Goal: Task Accomplishment & Management: Manage account settings

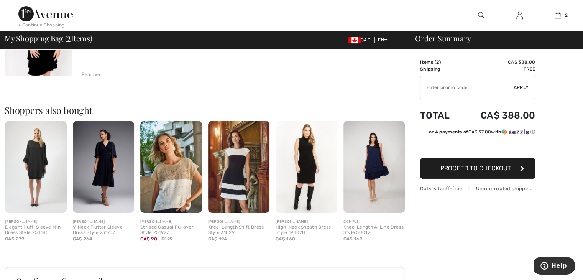
scroll to position [268, 0]
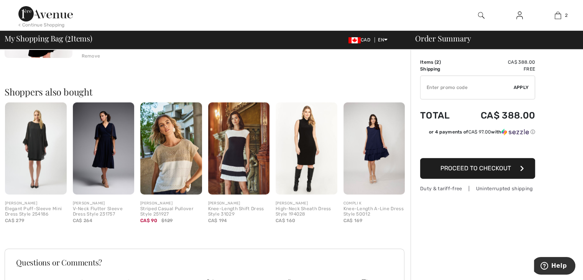
click at [302, 157] on img at bounding box center [307, 148] width 62 height 92
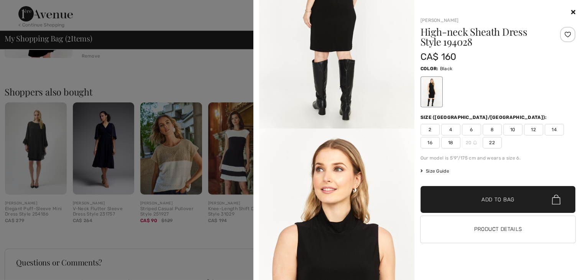
scroll to position [920, 0]
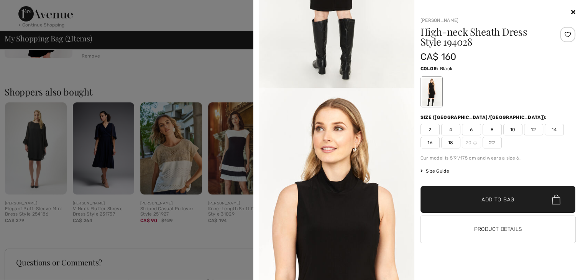
click at [212, 232] on div at bounding box center [291, 140] width 583 height 280
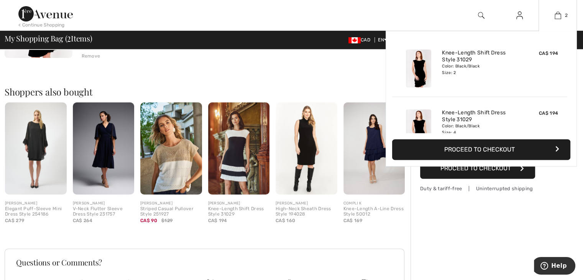
click at [522, 153] on button "Proceed to Checkout" at bounding box center [481, 149] width 178 height 21
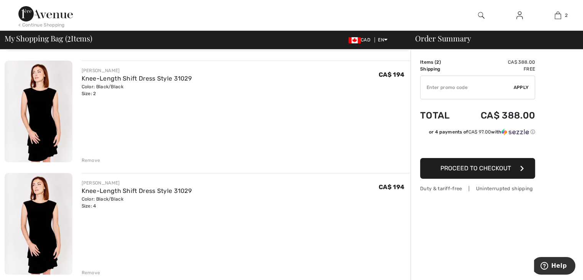
scroll to position [38, 0]
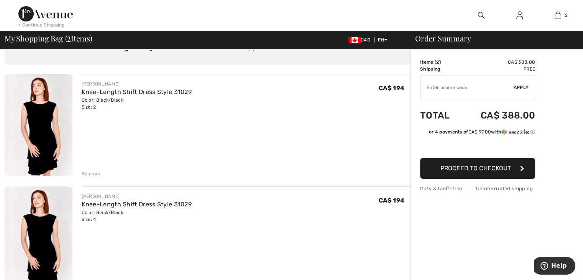
click at [486, 166] on span "Proceed to Checkout" at bounding box center [475, 167] width 71 height 7
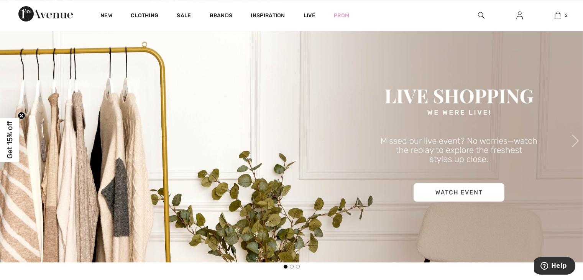
scroll to position [307, 0]
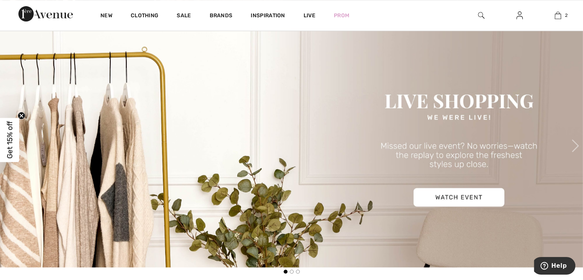
click at [471, 192] on img at bounding box center [291, 145] width 583 height 243
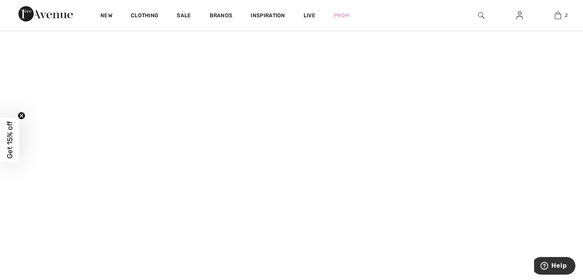
scroll to position [115, 0]
click at [8, 157] on span "Get 15% off" at bounding box center [9, 140] width 9 height 38
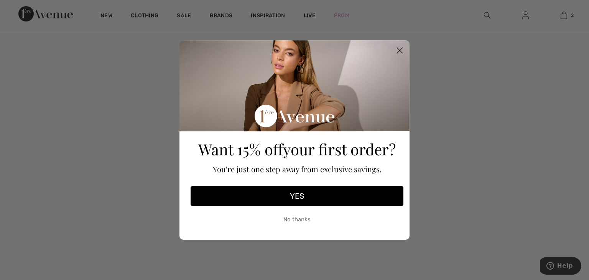
click at [296, 197] on button "YES" at bounding box center [297, 196] width 213 height 20
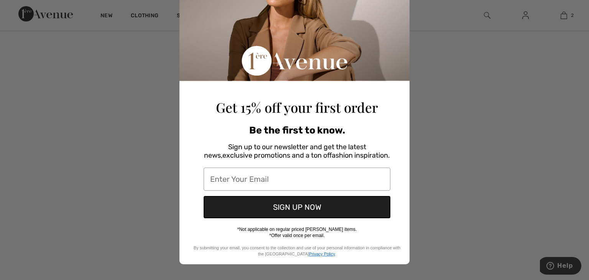
scroll to position [64, 0]
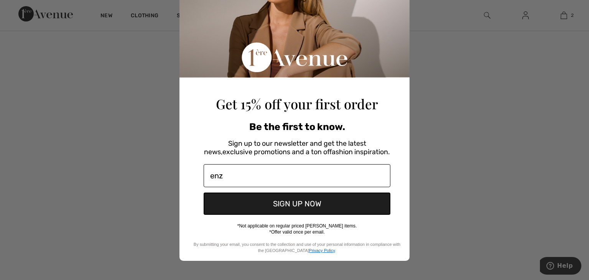
type input "enza.ferro@outlook.com"
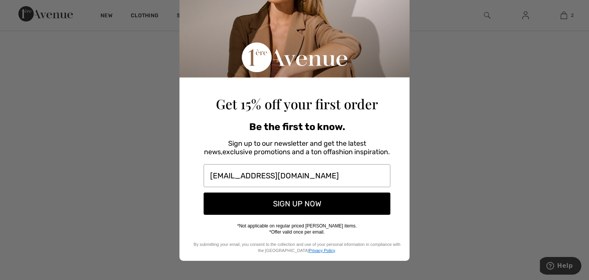
click at [254, 201] on button "SIGN UP NOW" at bounding box center [297, 203] width 187 height 22
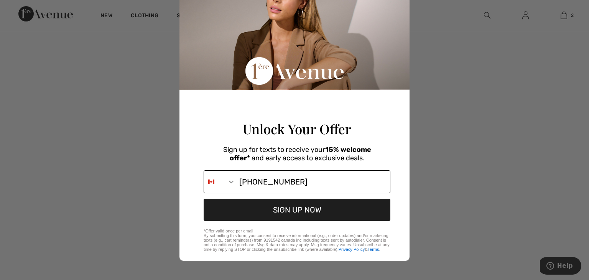
click at [306, 181] on input "647-629-0895" at bounding box center [312, 182] width 154 height 22
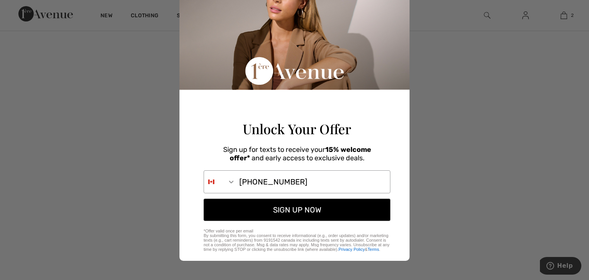
type input "647-629-0895"
click at [302, 205] on button "SIGN UP NOW" at bounding box center [297, 210] width 187 height 22
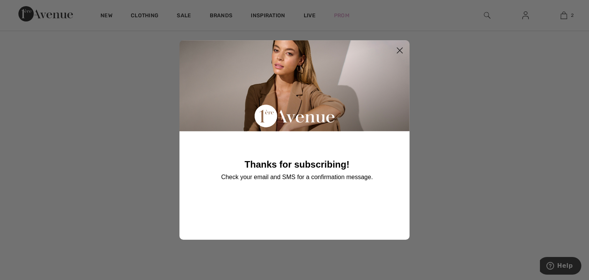
scroll to position [0, 0]
click at [403, 49] on circle "Close dialog" at bounding box center [399, 50] width 13 height 13
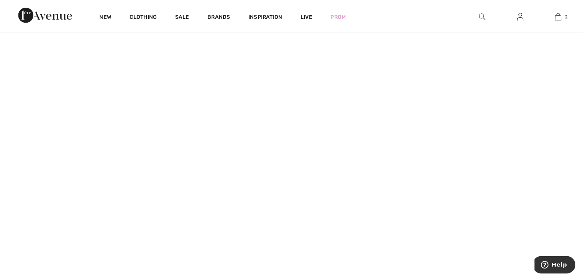
scroll to position [115, 0]
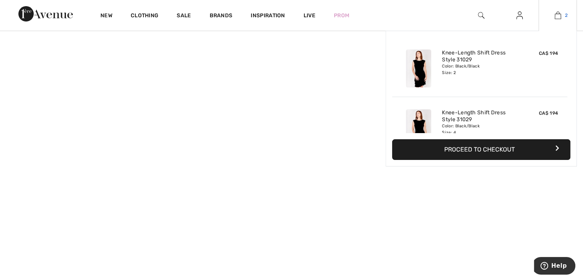
click at [556, 18] on img at bounding box center [558, 15] width 7 height 9
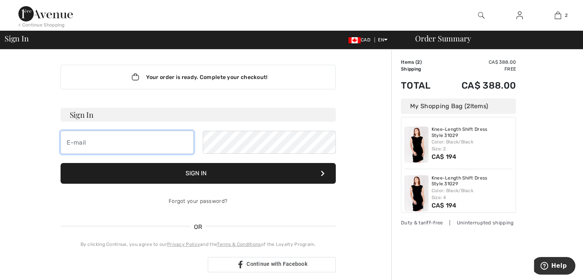
click at [141, 141] on input "email" at bounding box center [127, 142] width 133 height 23
type input "[EMAIL_ADDRESS][DOMAIN_NAME]"
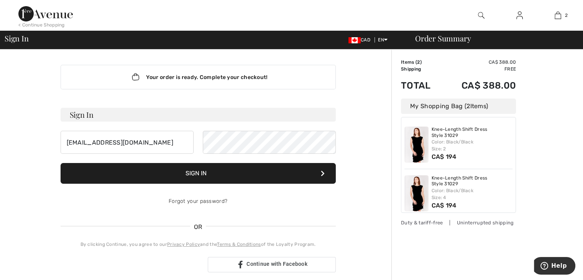
click at [189, 173] on button "Sign In" at bounding box center [198, 173] width 275 height 21
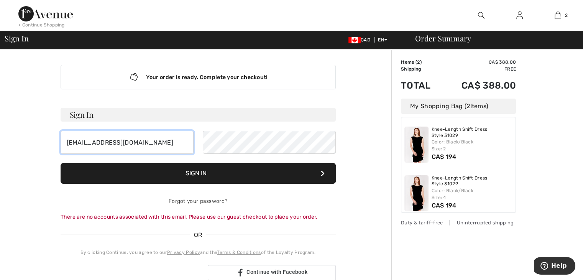
drag, startPoint x: 141, startPoint y: 146, endPoint x: 67, endPoint y: 127, distance: 76.3
click at [67, 127] on form "Sign In enza.ferro@outlook.com Sign In Forgot your password? There are no accou…" at bounding box center [198, 164] width 275 height 113
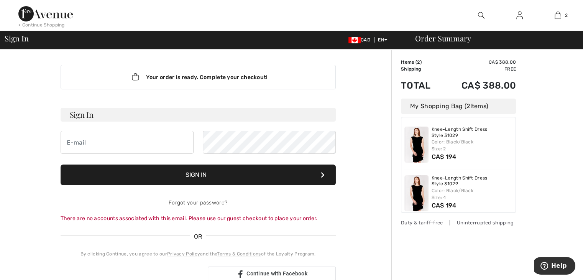
click at [550, 143] on div "Order Summary Details Items ( 2 ) CA$ 388.00 Promo code CA$ 0.00 Shipping Free …" at bounding box center [487, 273] width 192 height 448
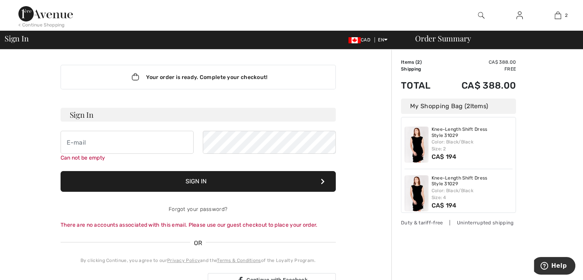
click at [75, 117] on h3 "Sign In" at bounding box center [198, 115] width 275 height 14
click at [88, 158] on div "Can not be empty" at bounding box center [127, 158] width 133 height 8
click at [426, 42] on div "Order Summary" at bounding box center [492, 38] width 172 height 8
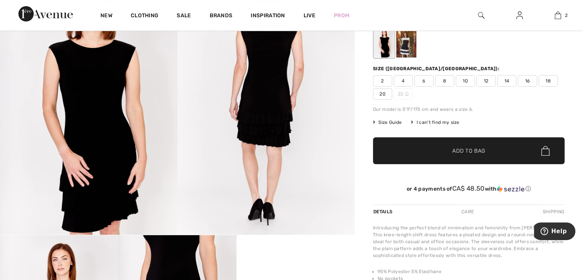
click at [520, 15] on img at bounding box center [519, 15] width 7 height 9
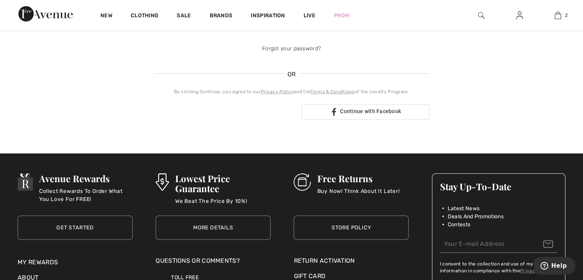
scroll to position [153, 0]
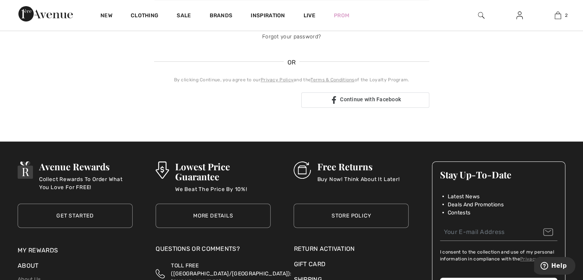
click at [339, 219] on link "Store Policy" at bounding box center [351, 216] width 115 height 24
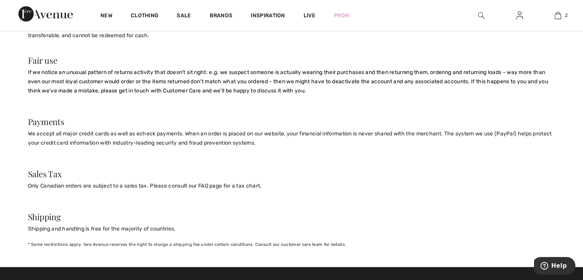
scroll to position [652, 0]
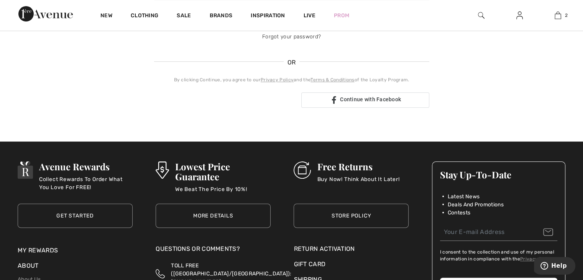
drag, startPoint x: 0, startPoint y: 0, endPoint x: 80, endPoint y: 214, distance: 228.3
click at [80, 214] on link "Get Started" at bounding box center [75, 216] width 115 height 24
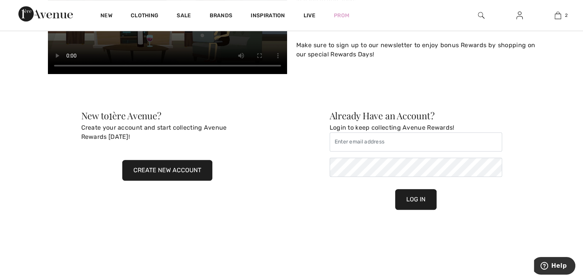
scroll to position [383, 0]
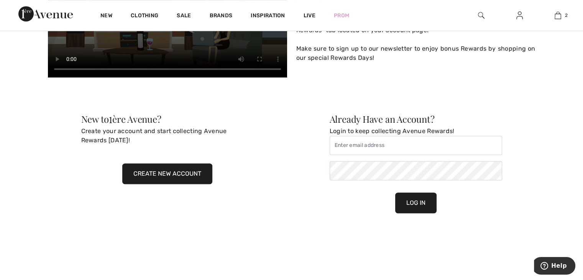
click at [174, 165] on button "Create New Account" at bounding box center [167, 173] width 90 height 21
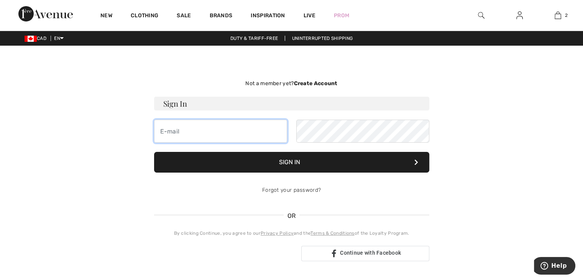
click at [188, 140] on input "email" at bounding box center [220, 131] width 133 height 23
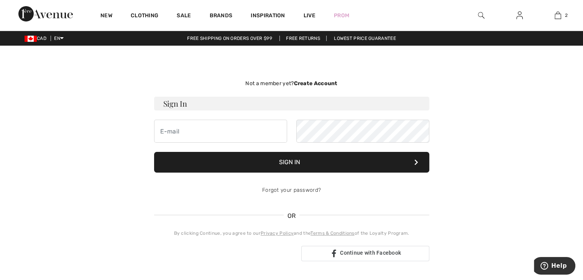
click at [308, 84] on strong "Create Account" at bounding box center [316, 83] width 44 height 7
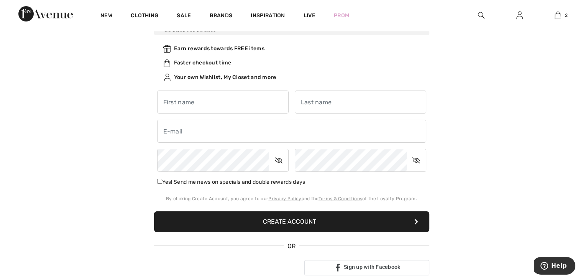
scroll to position [77, 0]
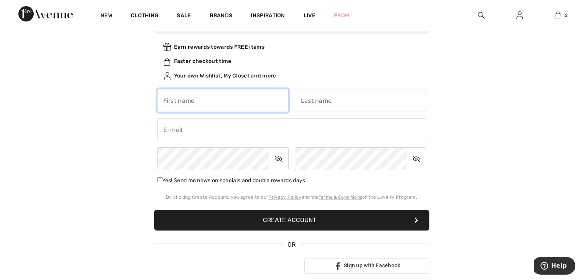
click at [227, 106] on input "text" at bounding box center [222, 100] width 131 height 23
type input "Enza"
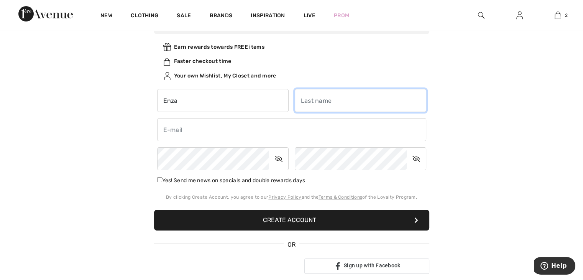
click at [327, 104] on input "text" at bounding box center [360, 100] width 131 height 23
type input "Ferro"
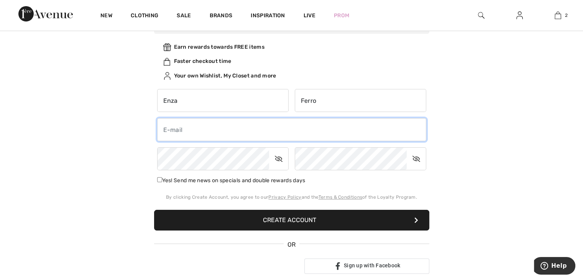
click at [214, 125] on input "email" at bounding box center [291, 129] width 269 height 23
type input "enza.ferro@outlook.com"
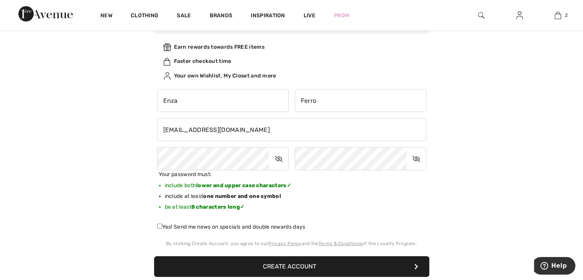
click at [278, 269] on button "Create Account" at bounding box center [291, 266] width 275 height 21
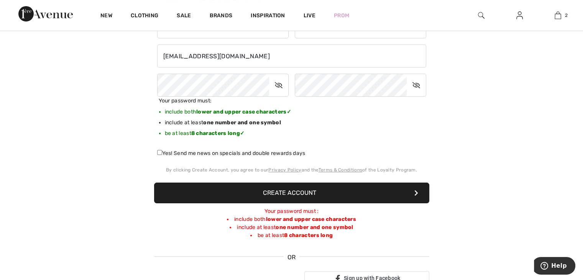
scroll to position [153, 0]
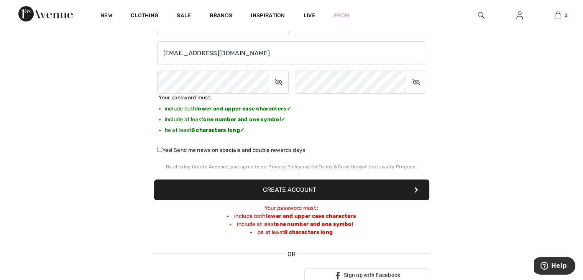
click at [421, 141] on div "Enza Ferro enza.ferro@outlook.com Your password must:" at bounding box center [291, 80] width 275 height 148
click at [289, 191] on button "Create Account" at bounding box center [291, 189] width 275 height 21
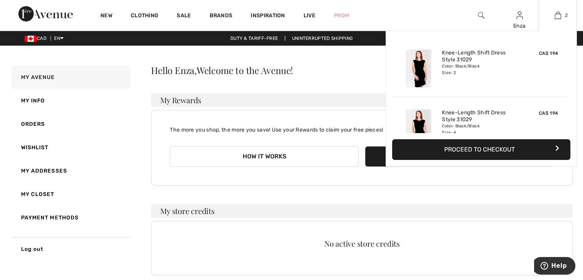
click at [560, 20] on div "2 Added to Bag Frank Lyman Knee-length Shift Dress Style 31029 CA$ 194 Color: B…" at bounding box center [558, 15] width 38 height 31
click at [516, 150] on button "Proceed to Checkout" at bounding box center [481, 149] width 178 height 21
drag, startPoint x: 478, startPoint y: 141, endPoint x: 478, endPoint y: 149, distance: 8.0
click at [478, 142] on button "Proceed to Checkout" at bounding box center [481, 149] width 178 height 21
click at [478, 151] on button "Proceed to Checkout" at bounding box center [481, 149] width 178 height 21
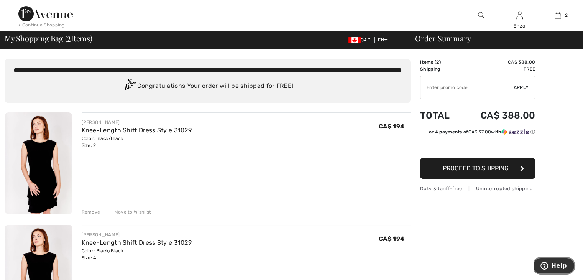
click at [551, 265] on span "Help" at bounding box center [545, 266] width 11 height 8
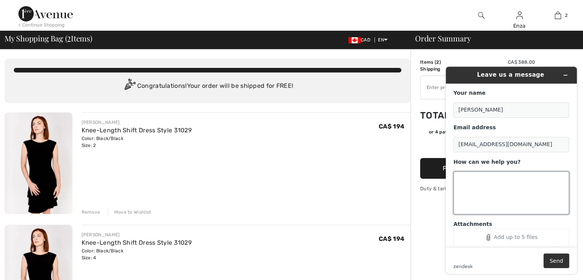
click at [480, 174] on textarea "How can we help you?" at bounding box center [511, 192] width 116 height 43
click at [298, 181] on div "[PERSON_NAME]-Length Shift Dress Style 31029 Color: Black/Black Size: 2 Final S…" at bounding box center [246, 163] width 329 height 103
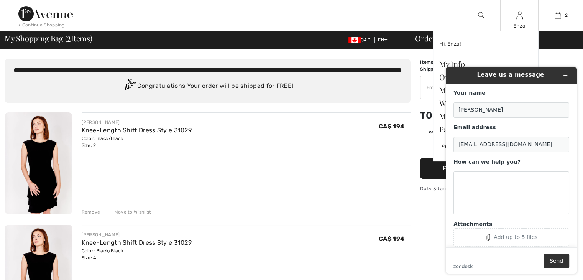
click at [518, 18] on img at bounding box center [519, 15] width 7 height 9
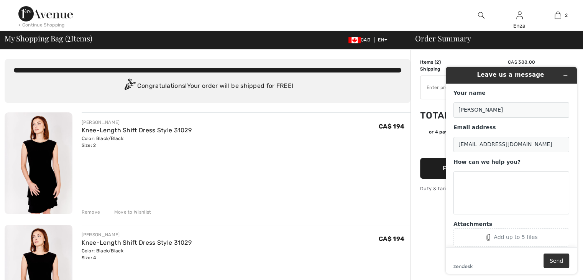
click at [372, 118] on div "[PERSON_NAME]-Length Shift Dress Style 31029 Color: Black/Black Size: 2 Final S…" at bounding box center [246, 163] width 329 height 103
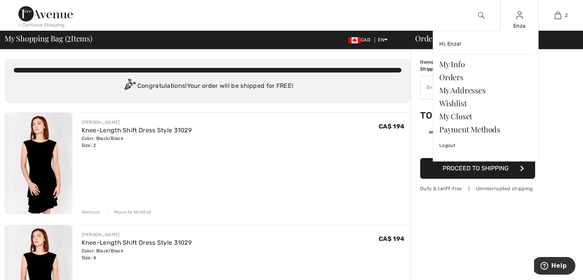
click at [522, 17] on img at bounding box center [519, 15] width 7 height 9
click at [519, 29] on div "Enza" at bounding box center [520, 26] width 38 height 8
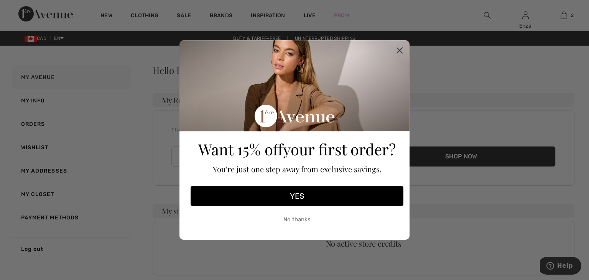
click at [397, 52] on circle "Close dialog" at bounding box center [399, 50] width 13 height 13
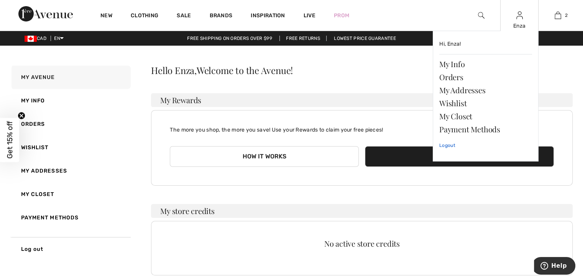
click at [442, 146] on link "Logout" at bounding box center [485, 145] width 93 height 19
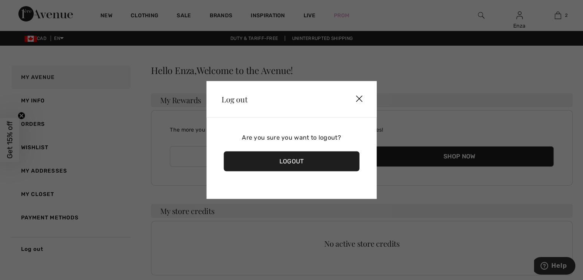
click at [314, 158] on div "Logout" at bounding box center [291, 161] width 136 height 20
